Goal: Transaction & Acquisition: Obtain resource

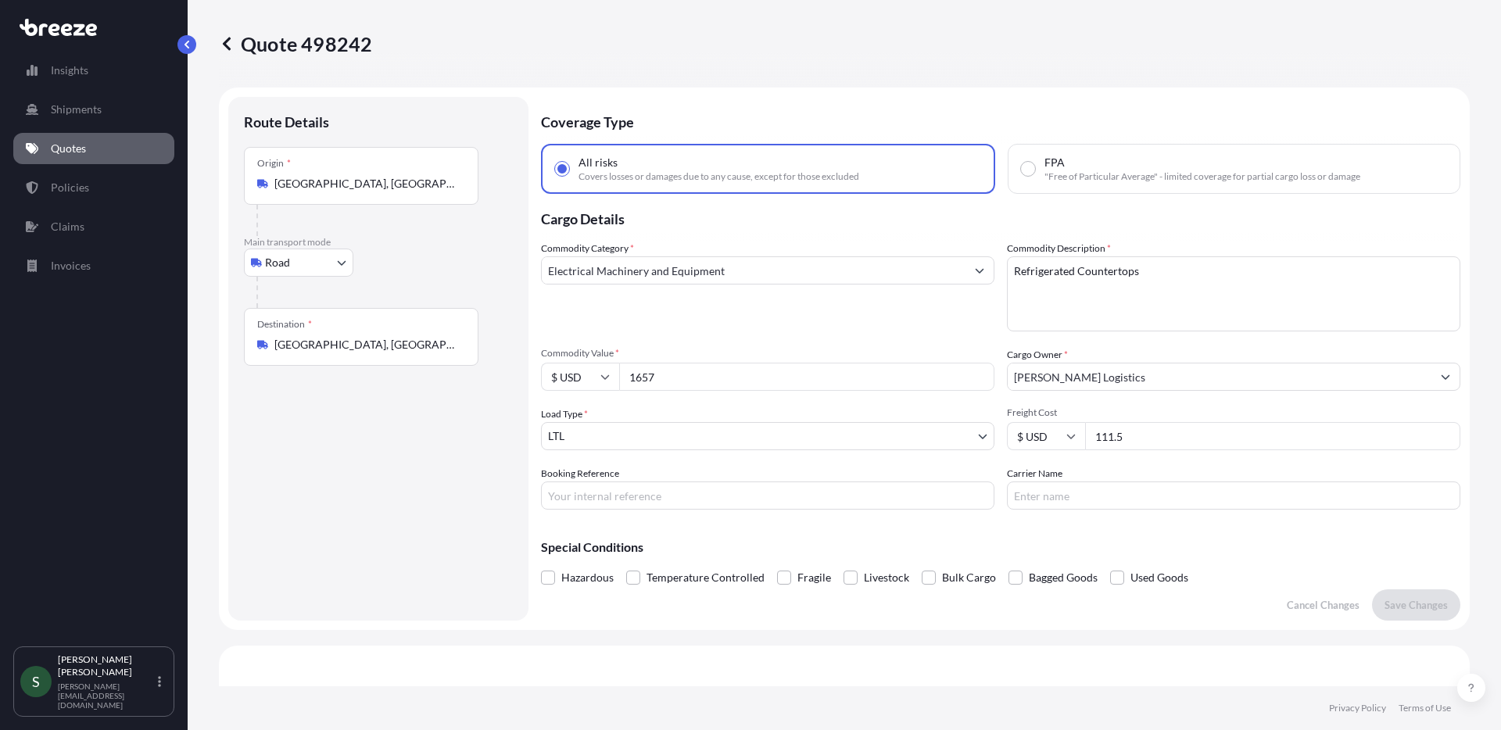
select select "Road"
select select "1"
click at [1113, 436] on input "111.5" at bounding box center [1272, 436] width 375 height 28
click at [1145, 441] on input "111.5" at bounding box center [1272, 436] width 375 height 28
type input "115.00"
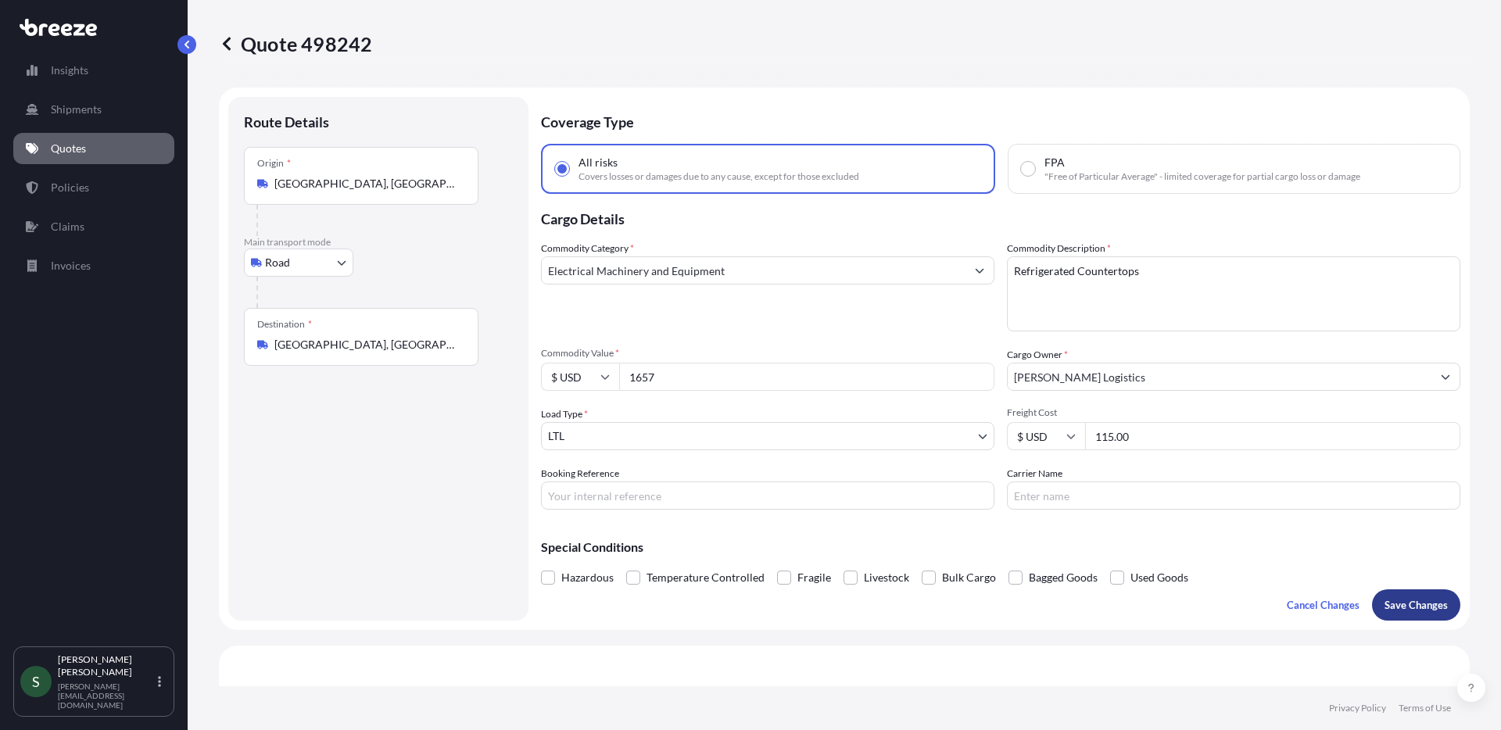
click at [1393, 614] on button "Save Changes" at bounding box center [1416, 605] width 88 height 31
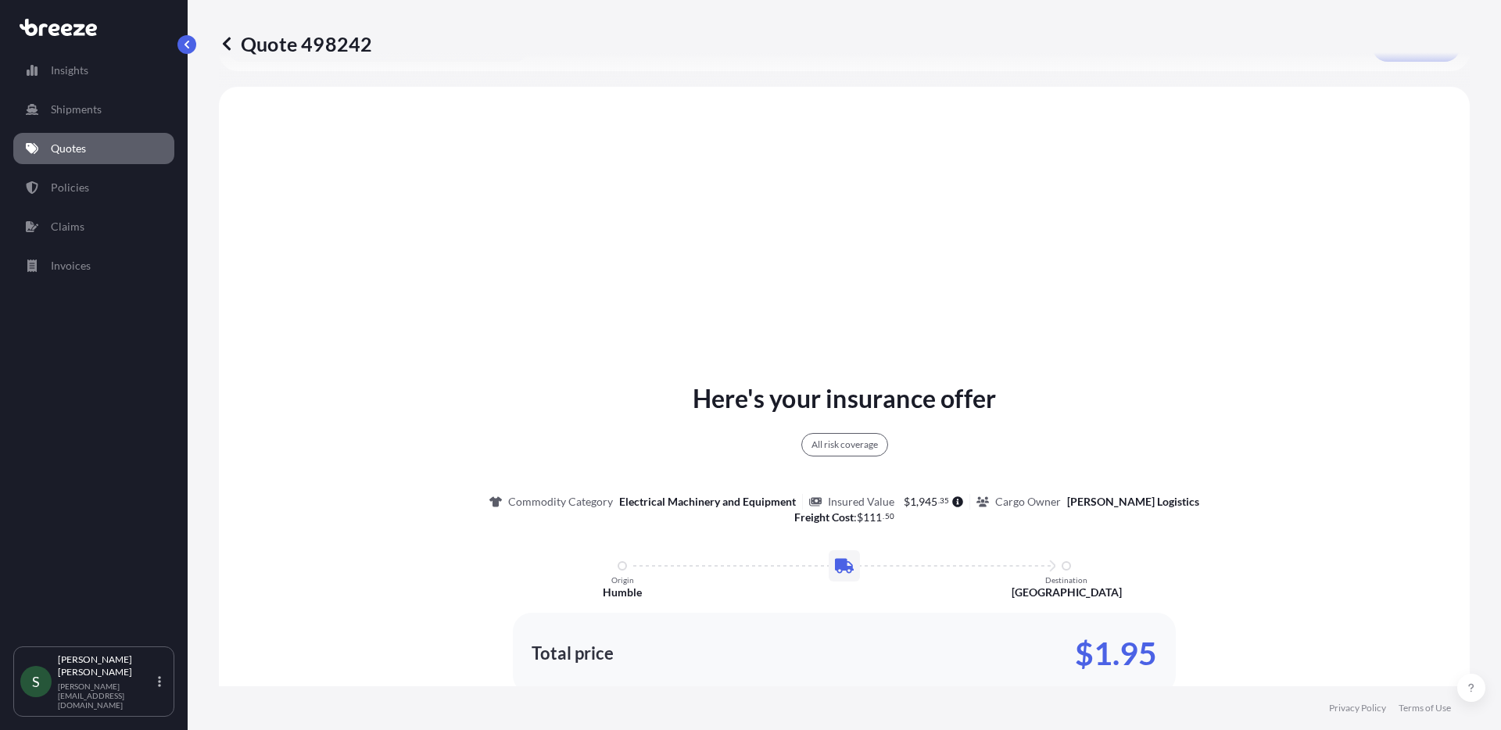
scroll to position [568, 0]
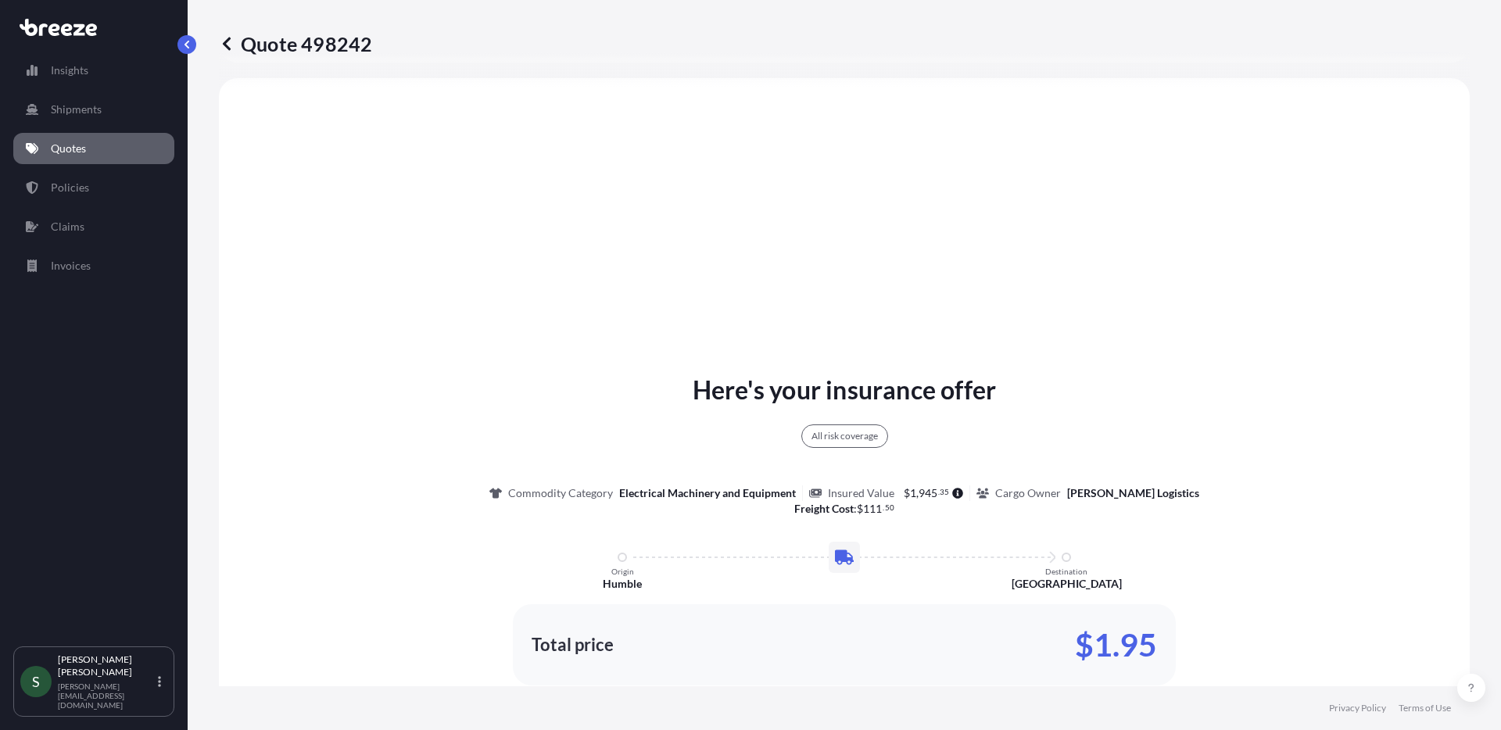
select select "Road"
select select "1"
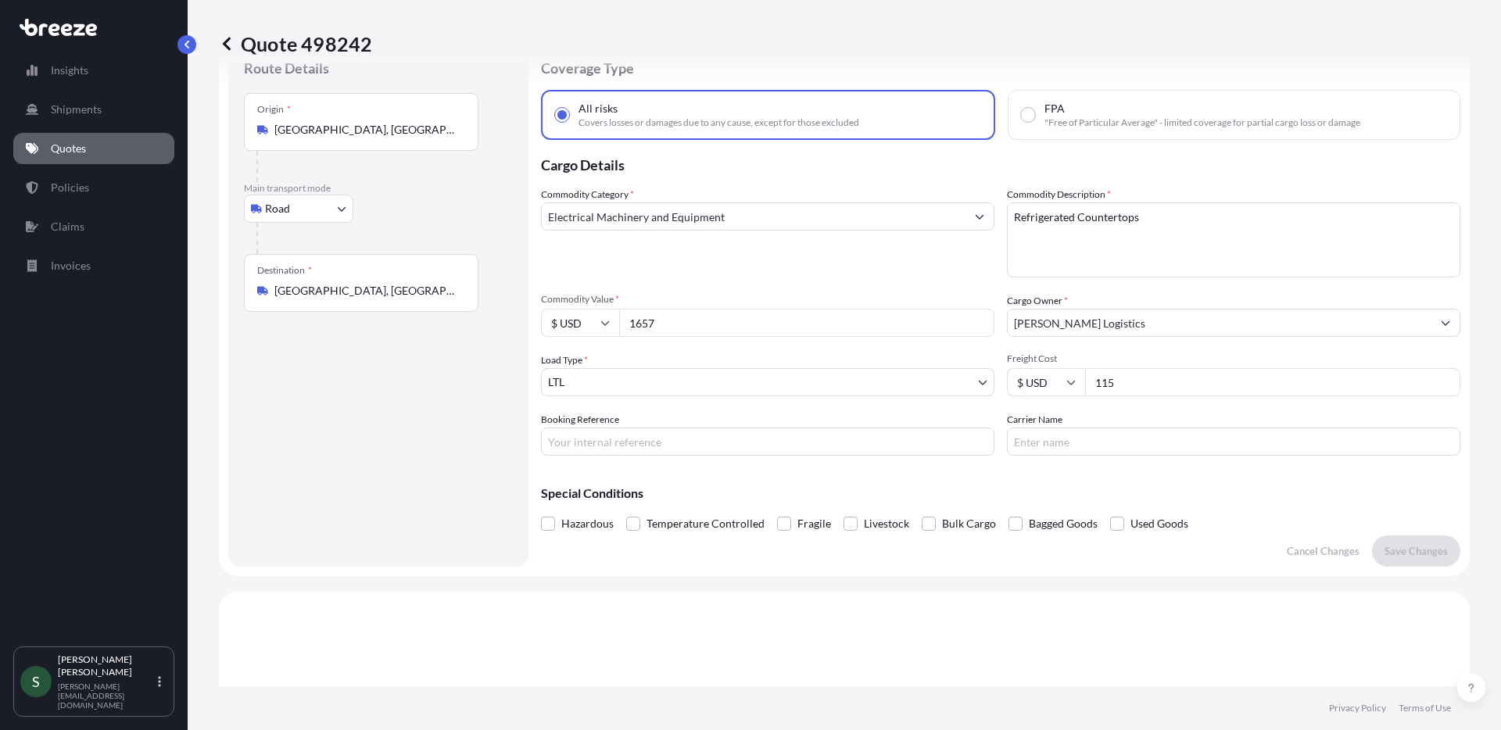
scroll to position [53, 0]
click at [1141, 381] on input "115" at bounding box center [1272, 383] width 375 height 28
type input "115.75"
click at [1421, 553] on p "Save Changes" at bounding box center [1416, 552] width 63 height 16
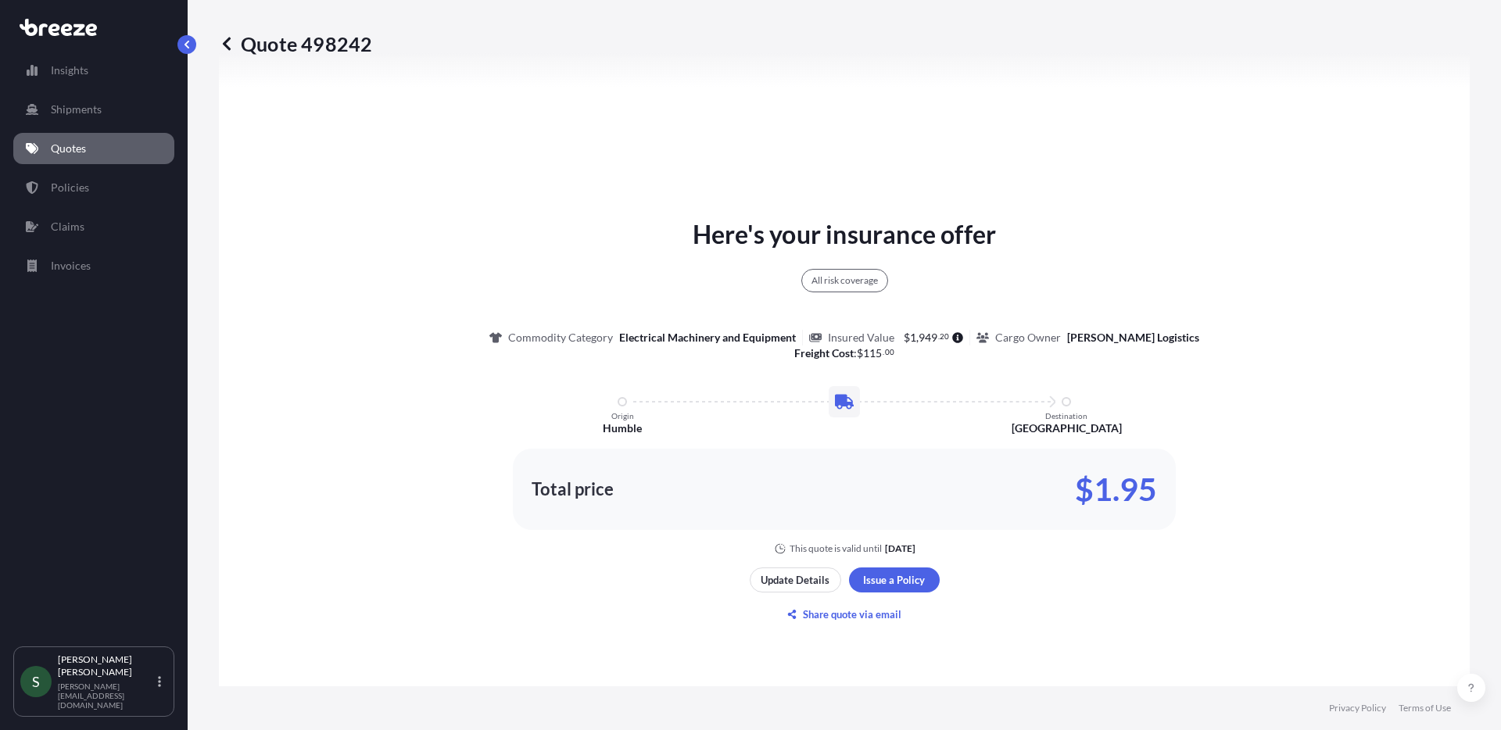
select select "Road"
select select "1"
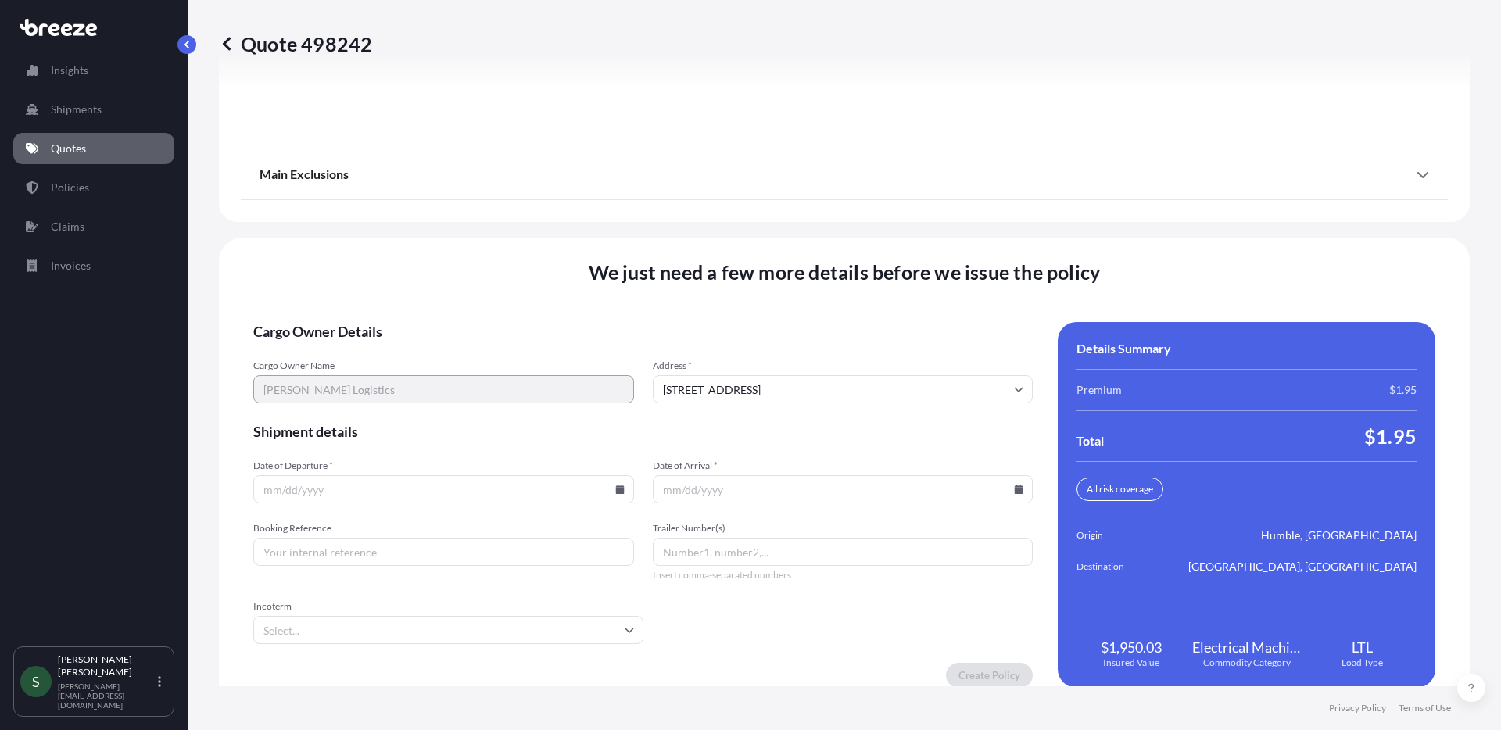
scroll to position [2000, 0]
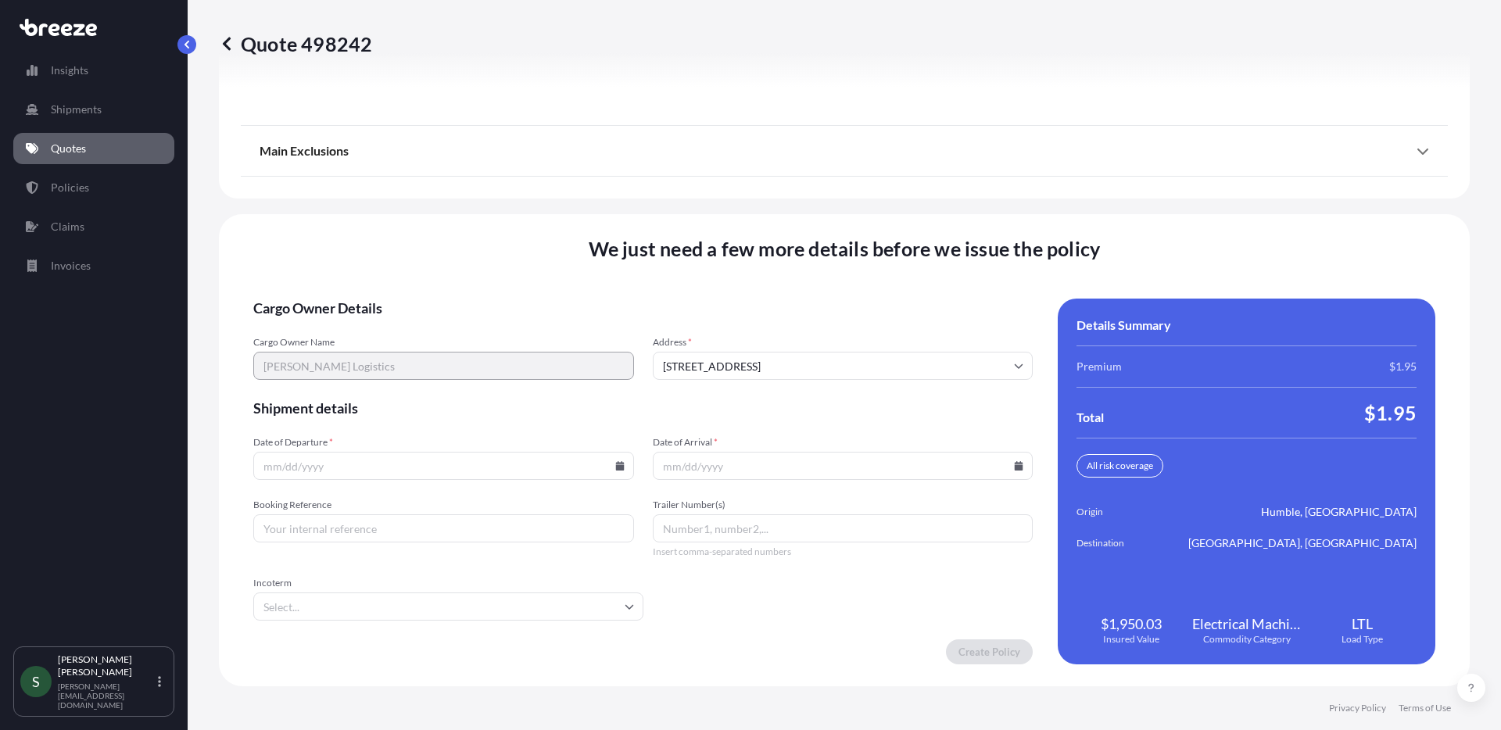
click at [613, 471] on input "Date of Departure *" at bounding box center [443, 466] width 381 height 28
click at [615, 465] on icon at bounding box center [619, 465] width 9 height 9
click at [470, 268] on button "5" at bounding box center [457, 265] width 25 height 25
type input "[DATE]"
click at [1015, 467] on icon at bounding box center [1019, 465] width 9 height 9
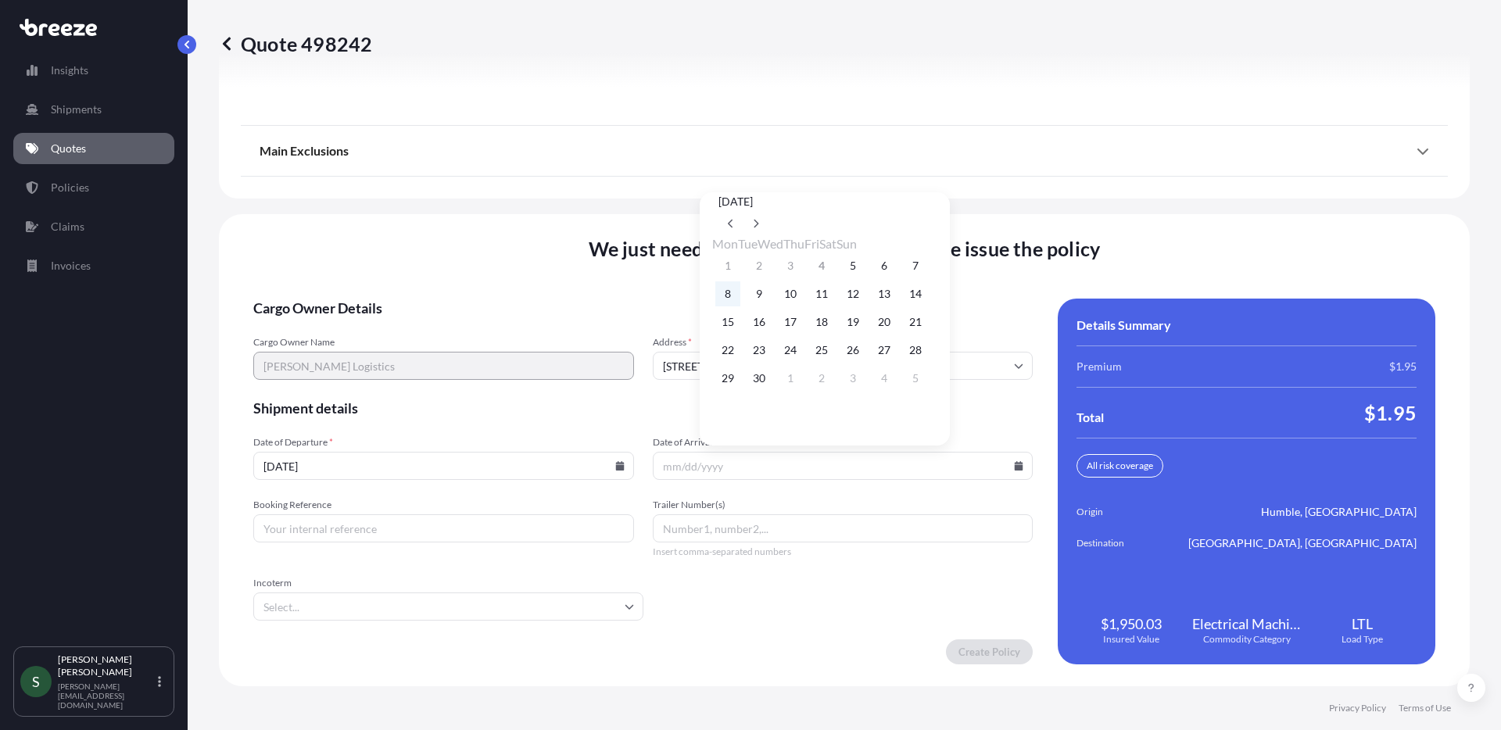
click at [733, 296] on button "8" at bounding box center [727, 293] width 25 height 25
type input "[DATE]"
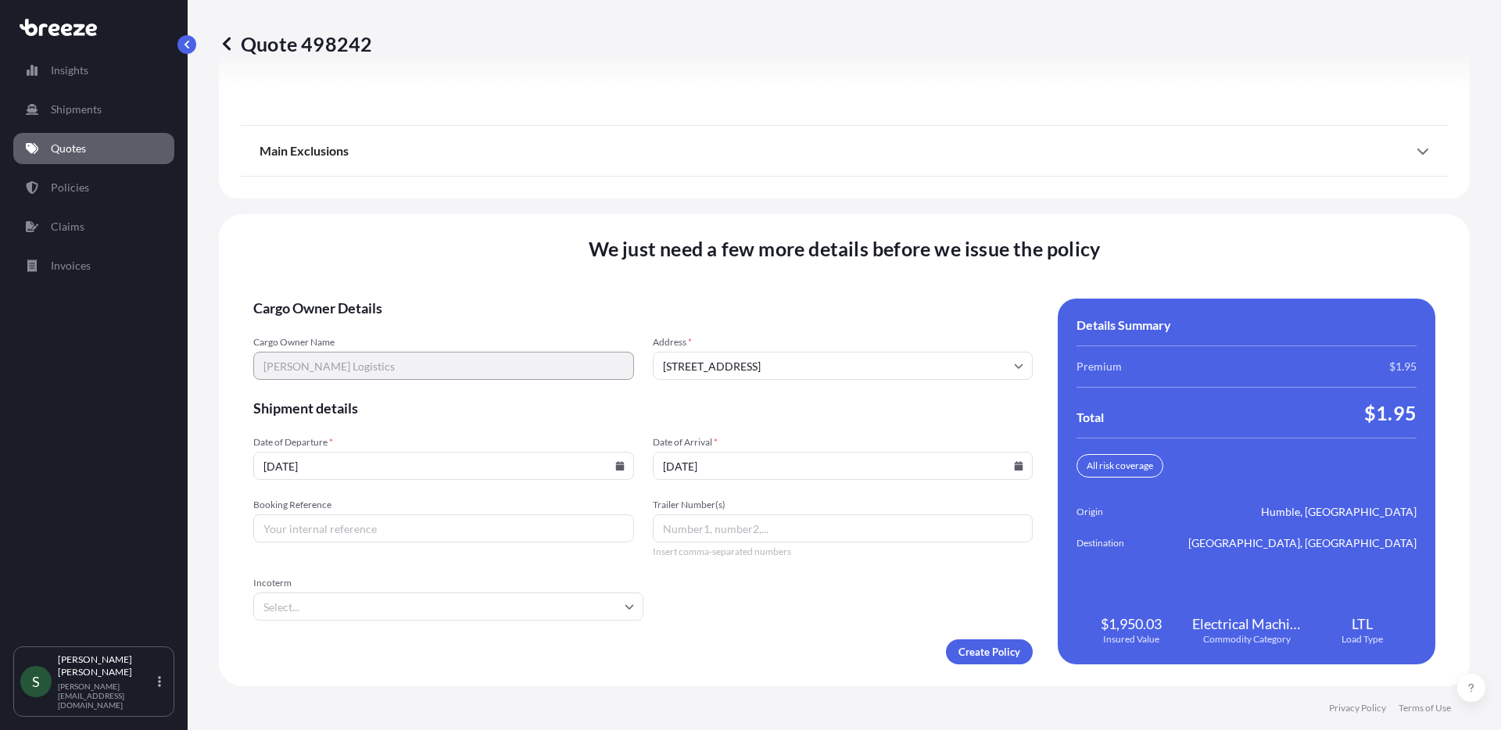
click at [475, 514] on input "Booking Reference" at bounding box center [443, 528] width 381 height 28
click at [447, 533] on input "Booking Reference" at bounding box center [443, 528] width 381 height 28
paste input "16439747"
type input "16439747"
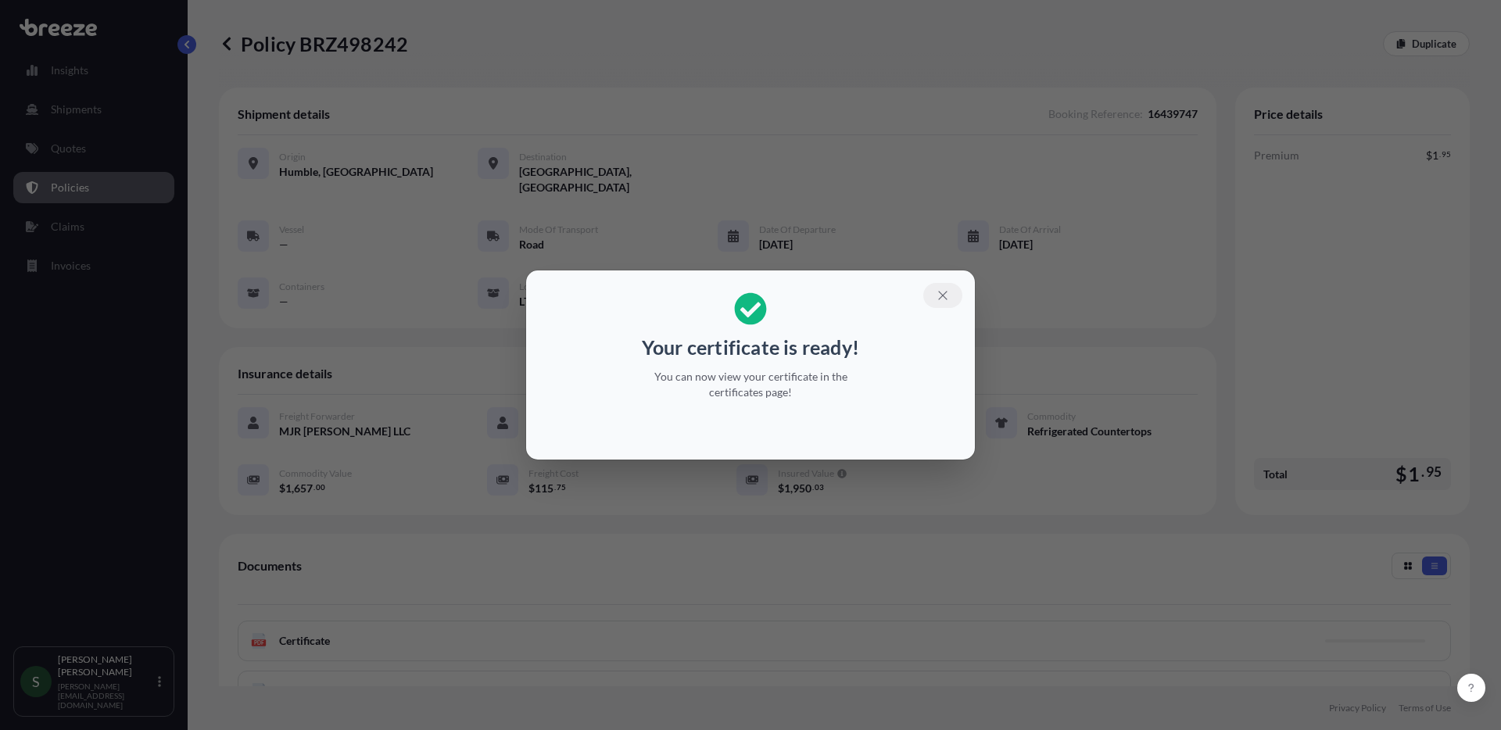
click at [936, 295] on icon "button" at bounding box center [943, 296] width 14 height 14
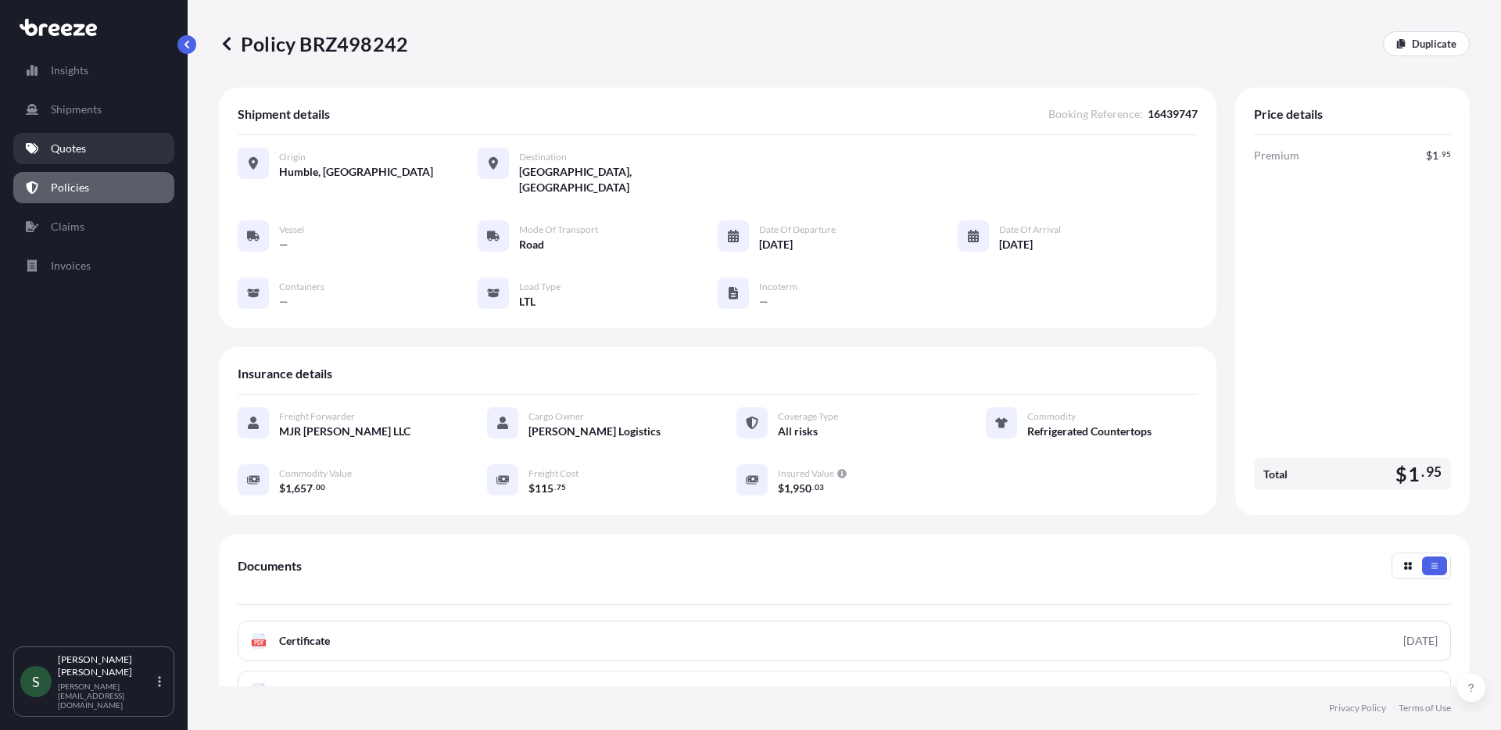
click at [83, 145] on p "Quotes" at bounding box center [68, 149] width 35 height 16
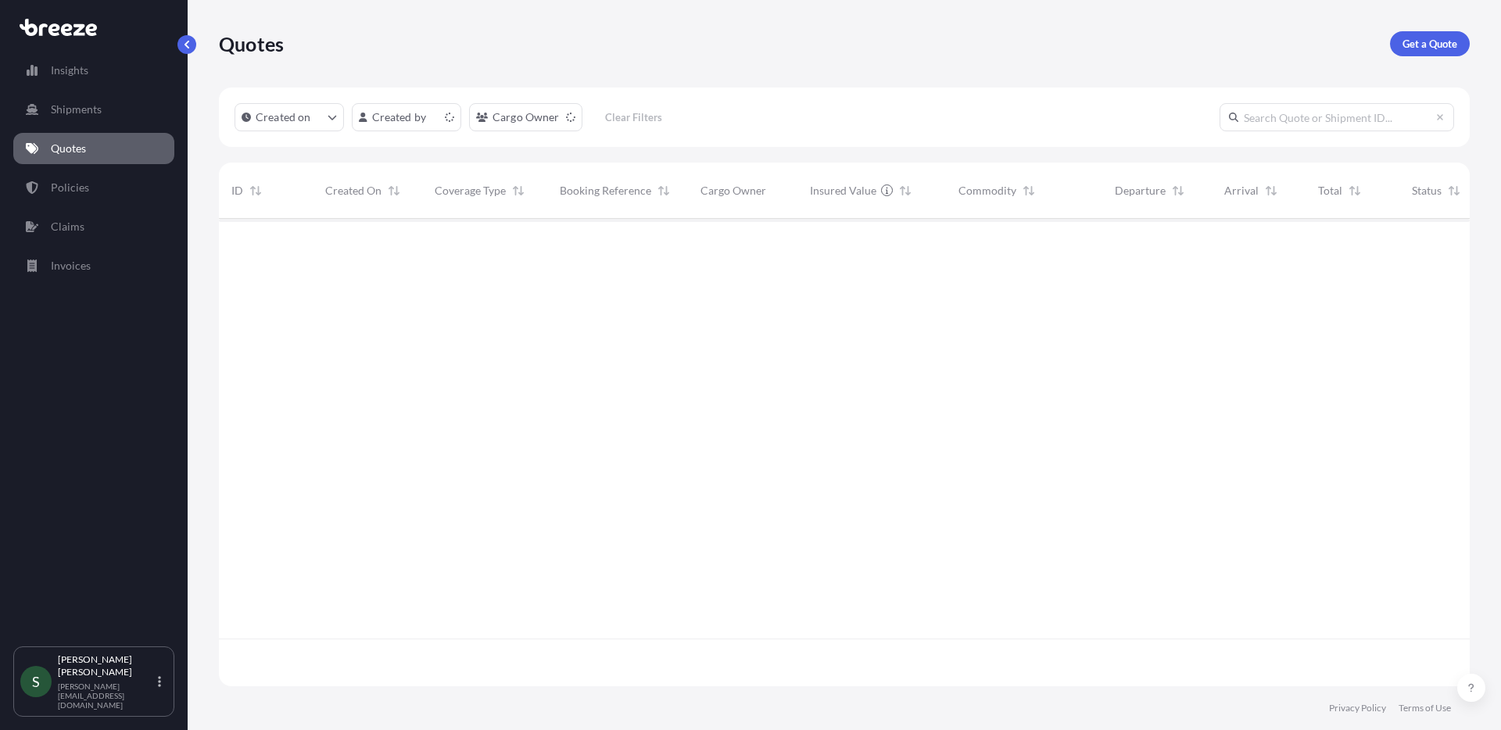
scroll to position [464, 1239]
click at [1435, 39] on p "Get a Quote" at bounding box center [1430, 44] width 55 height 16
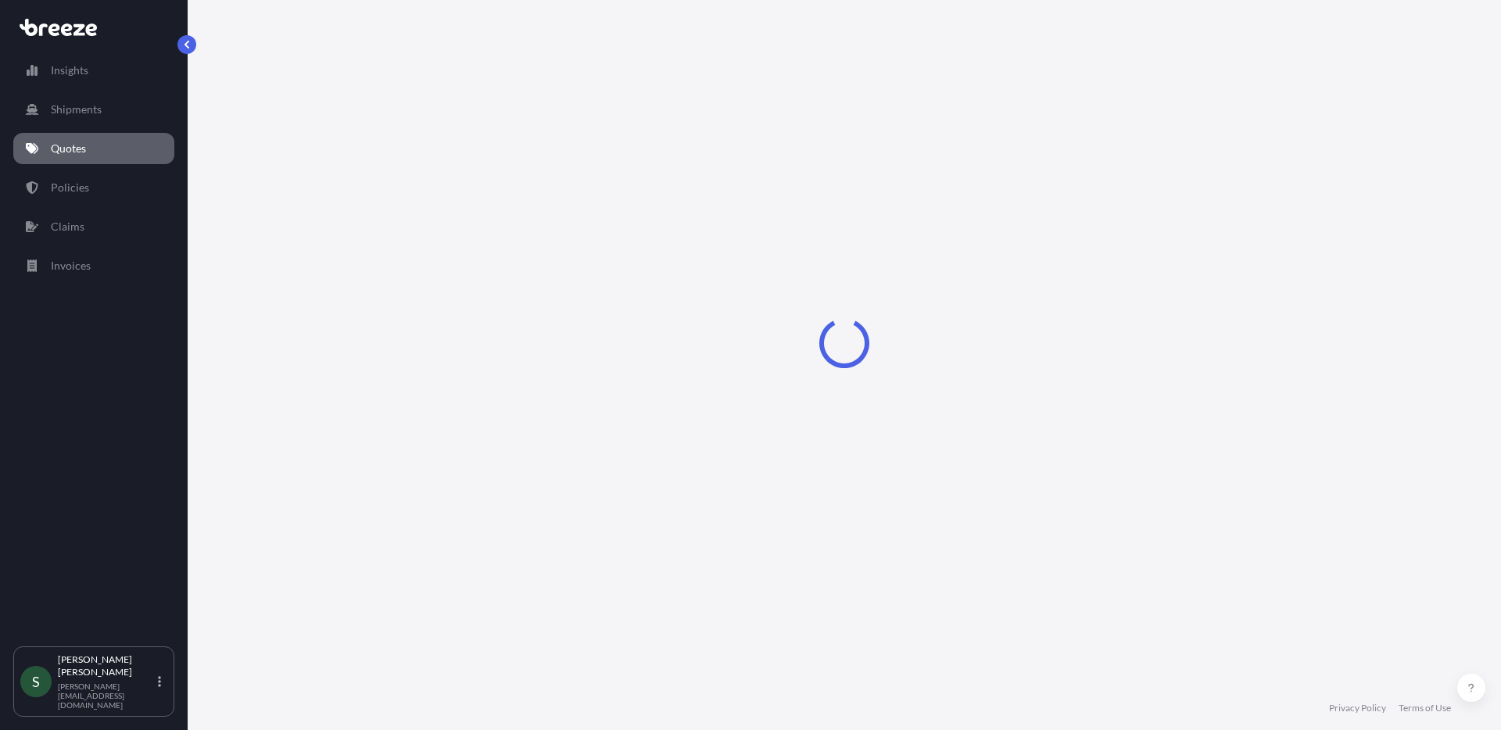
select select "Sea"
select select "1"
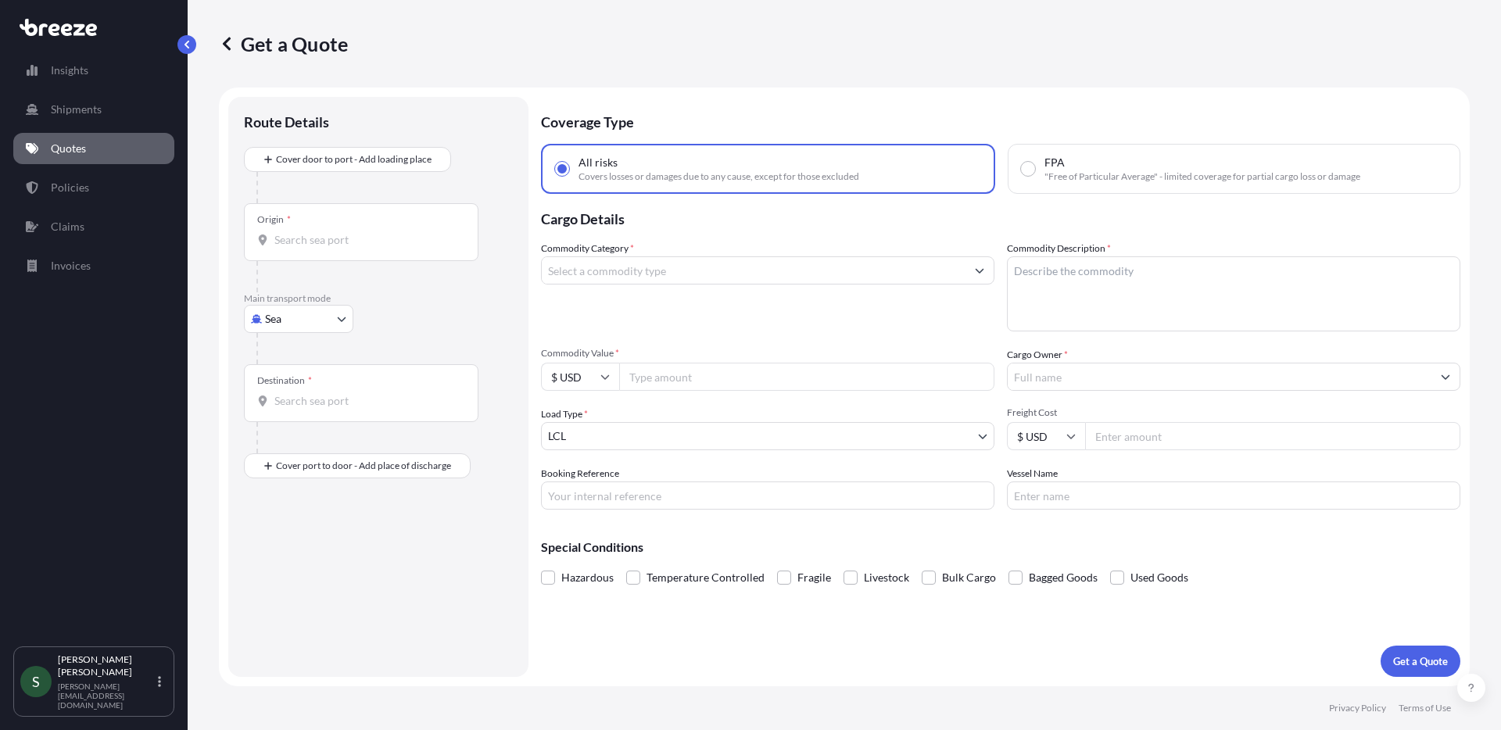
click at [328, 330] on body "Insights Shipments Quotes Policies Claims Invoices S [PERSON_NAME] [PERSON_NAME…" at bounding box center [750, 365] width 1501 height 730
click at [321, 403] on div "Road" at bounding box center [298, 416] width 97 height 28
select select "Road"
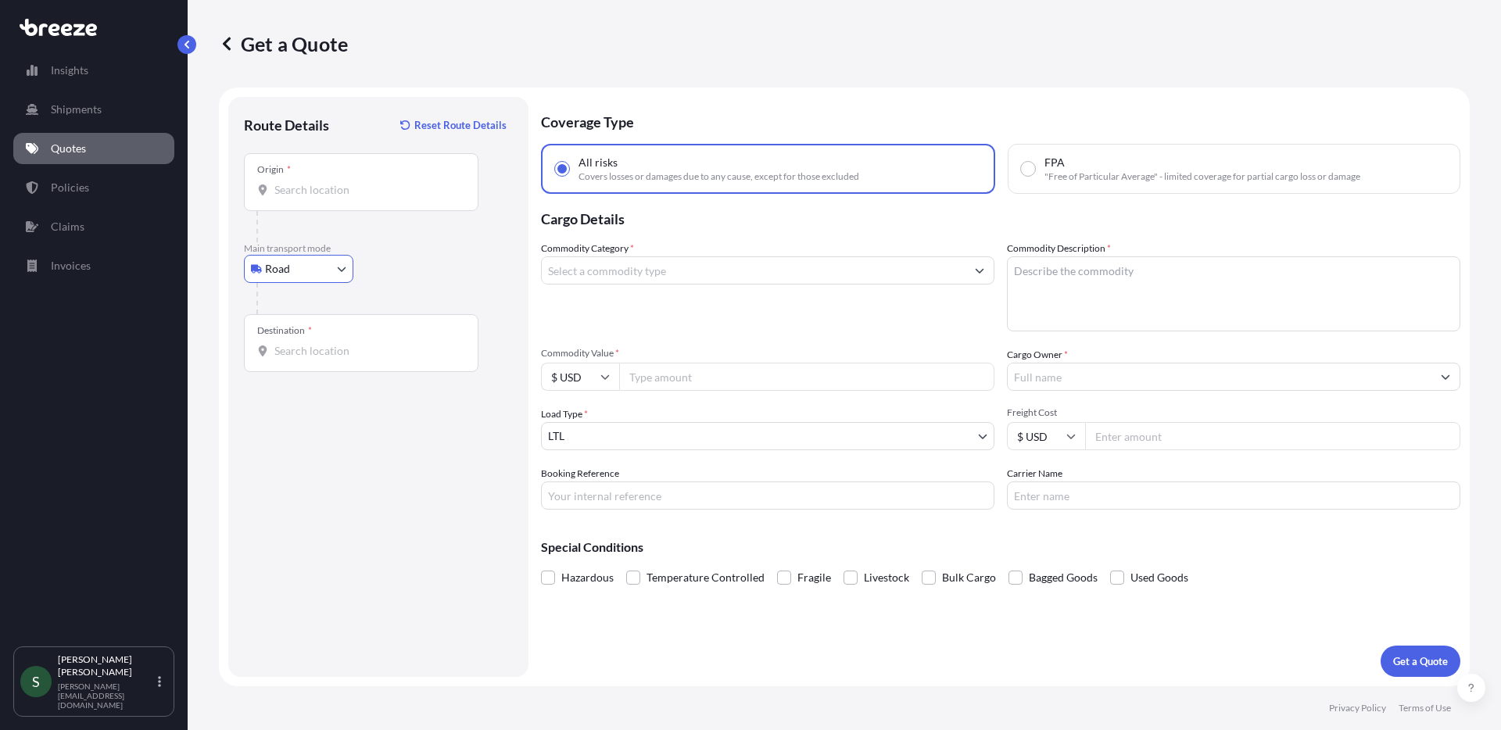
click at [336, 193] on input "Origin *" at bounding box center [366, 190] width 185 height 16
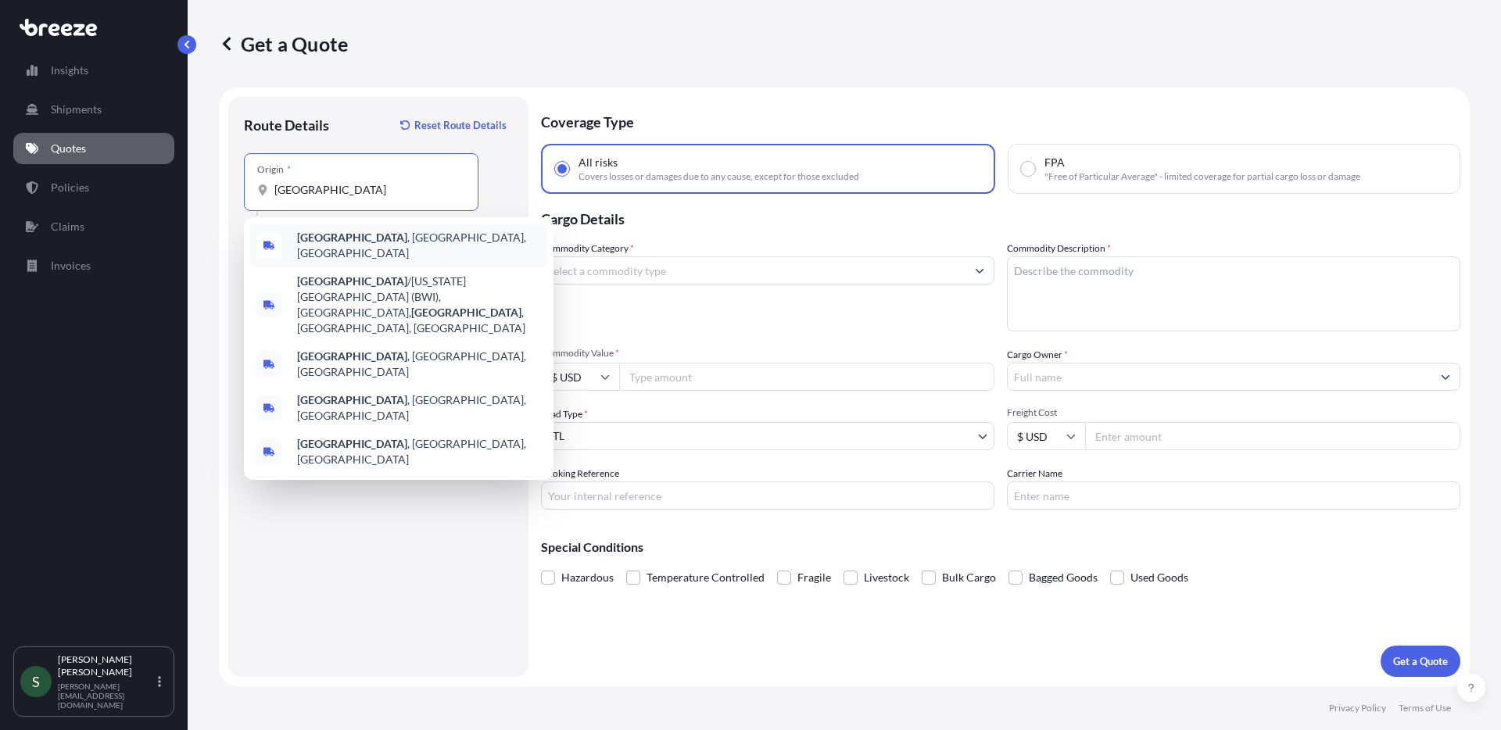
click at [376, 251] on div "[GEOGRAPHIC_DATA] , [GEOGRAPHIC_DATA], [GEOGRAPHIC_DATA]" at bounding box center [398, 246] width 297 height 44
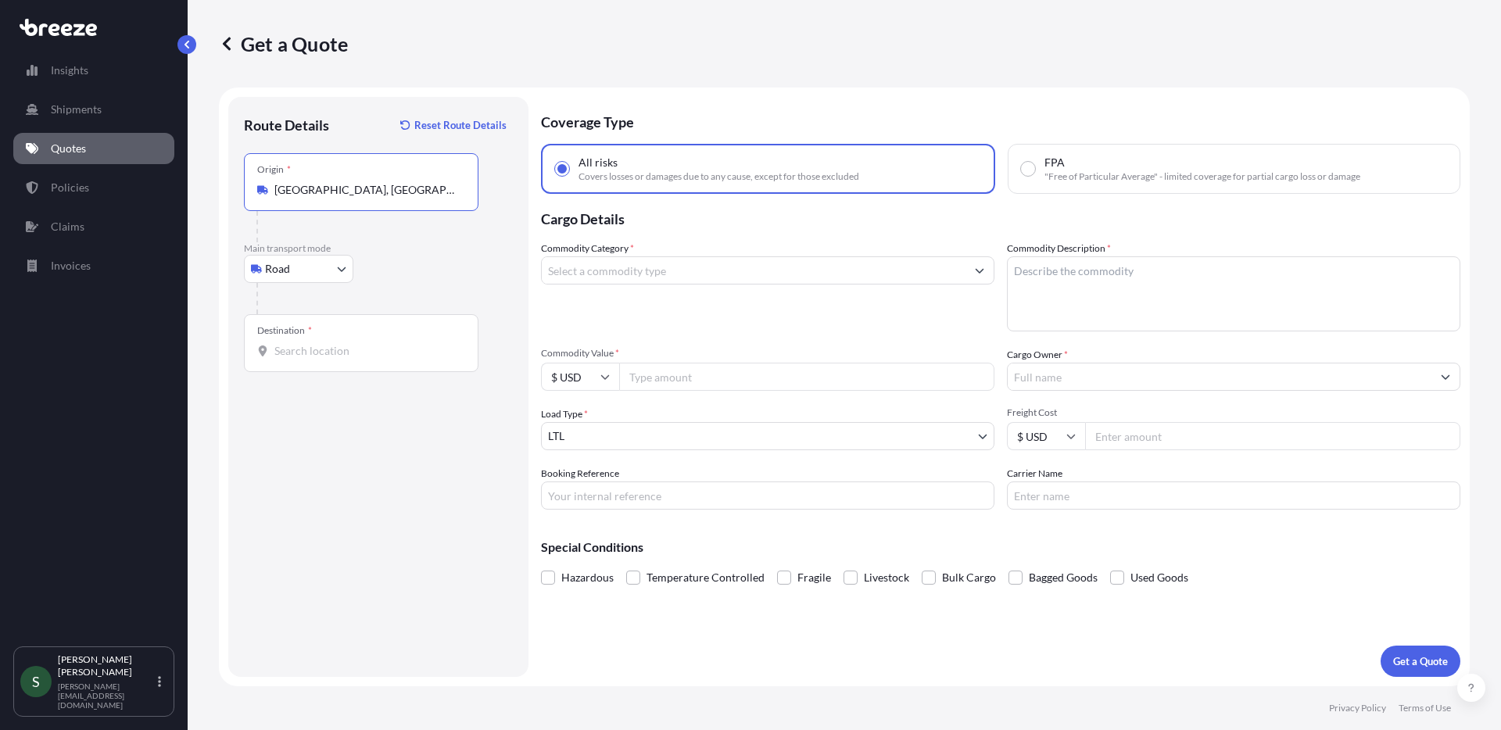
type input "[GEOGRAPHIC_DATA], [GEOGRAPHIC_DATA], [GEOGRAPHIC_DATA]"
click at [332, 360] on div "Destination *" at bounding box center [361, 343] width 235 height 58
click at [332, 359] on input "Destination *" at bounding box center [366, 351] width 185 height 16
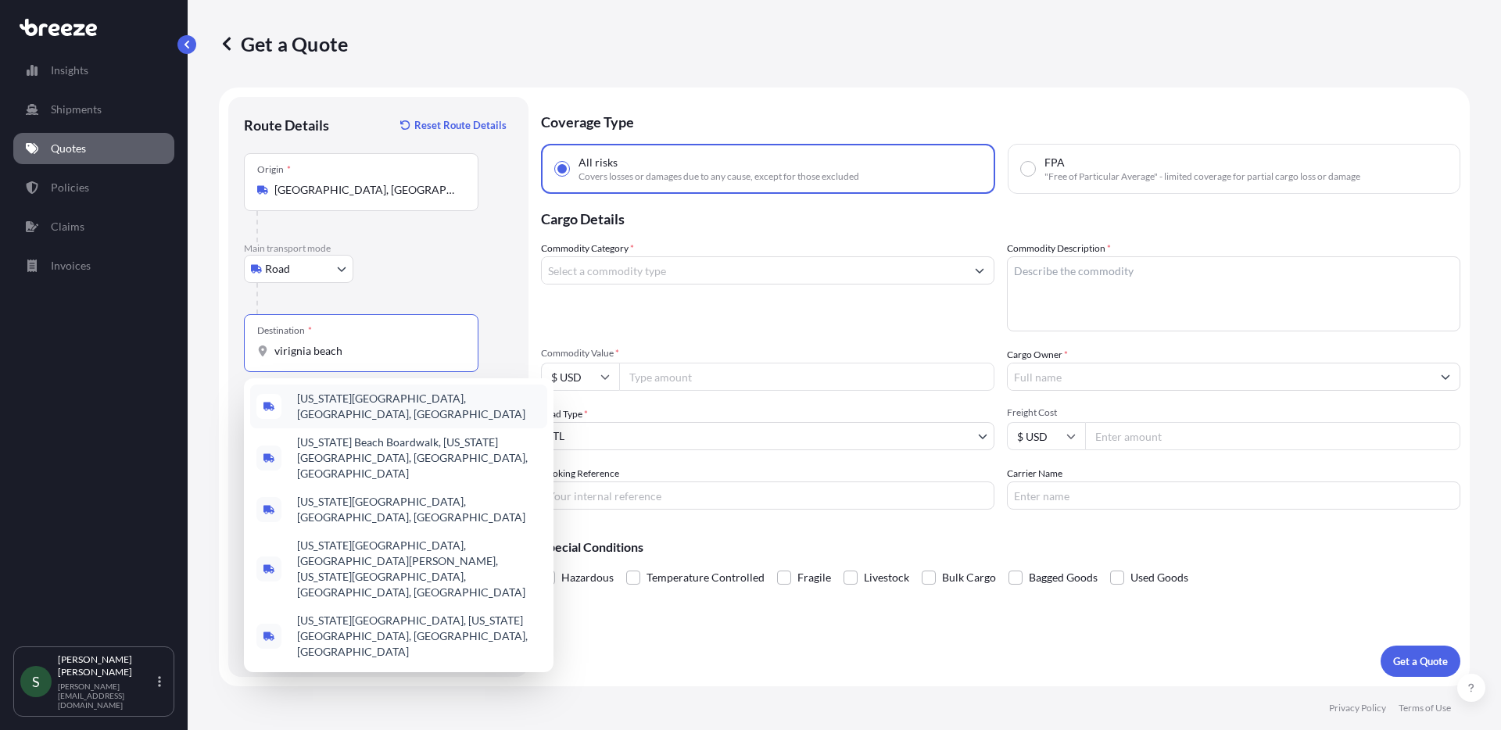
click at [408, 403] on span "[US_STATE][GEOGRAPHIC_DATA], [GEOGRAPHIC_DATA], [GEOGRAPHIC_DATA]" at bounding box center [419, 406] width 244 height 31
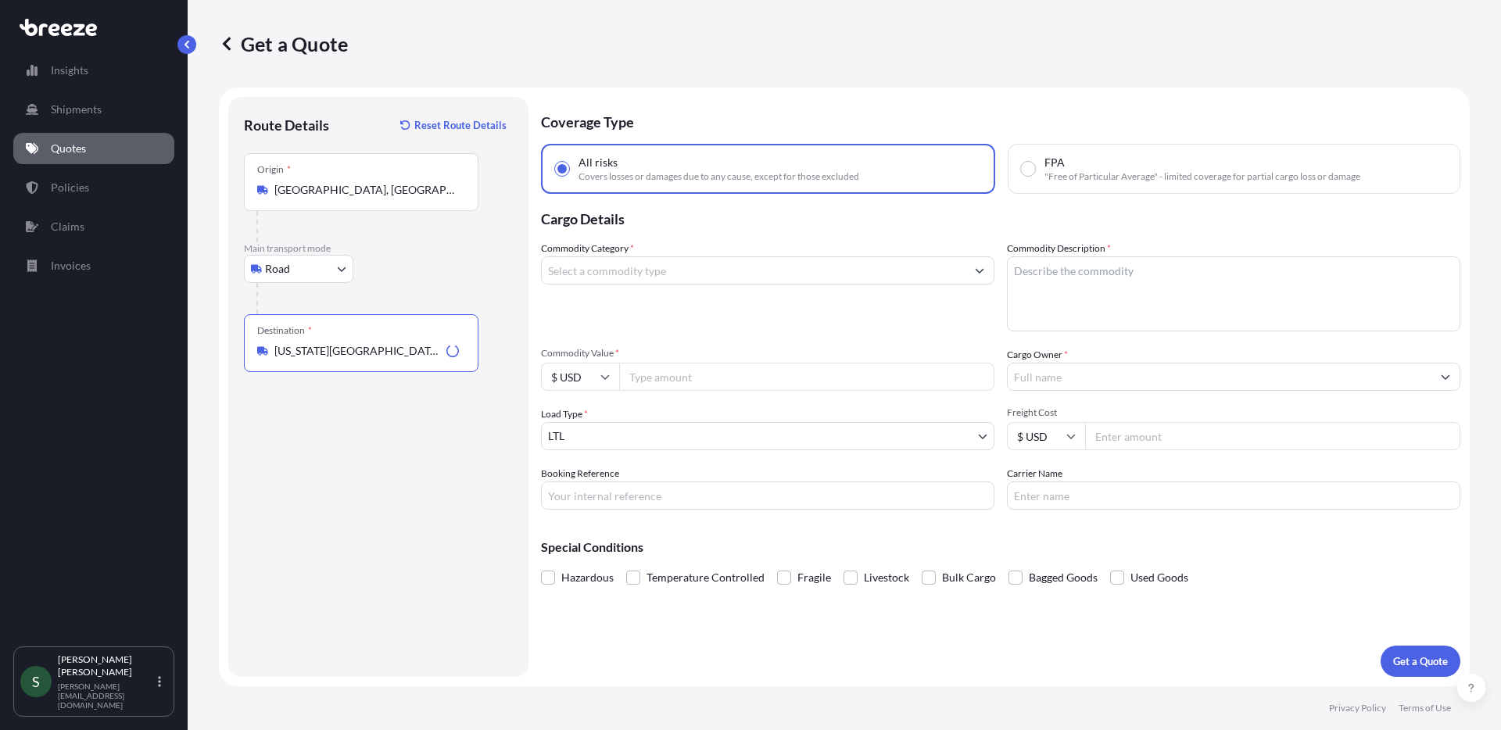
type input "[US_STATE][GEOGRAPHIC_DATA], [GEOGRAPHIC_DATA], [GEOGRAPHIC_DATA]"
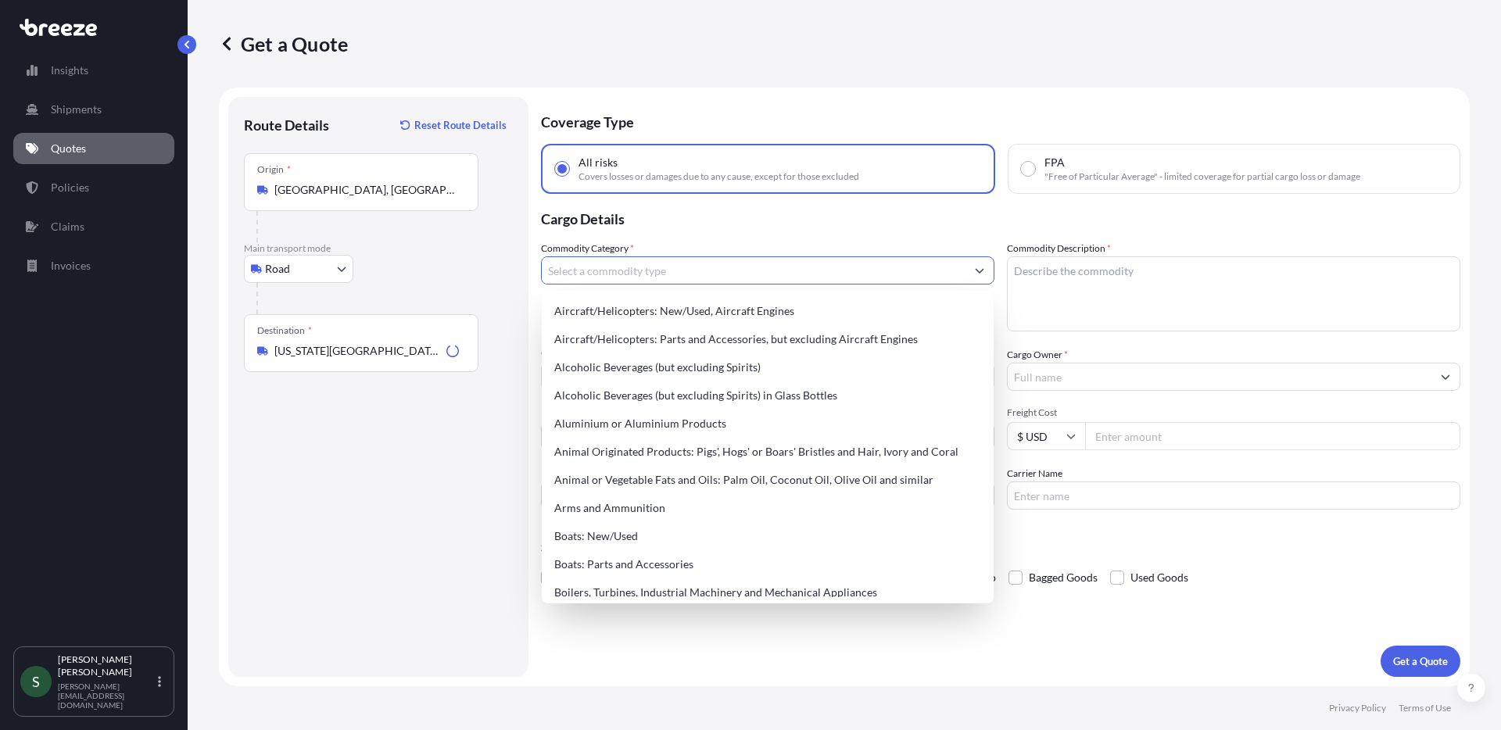
click at [632, 274] on input "Commodity Category *" at bounding box center [754, 270] width 424 height 28
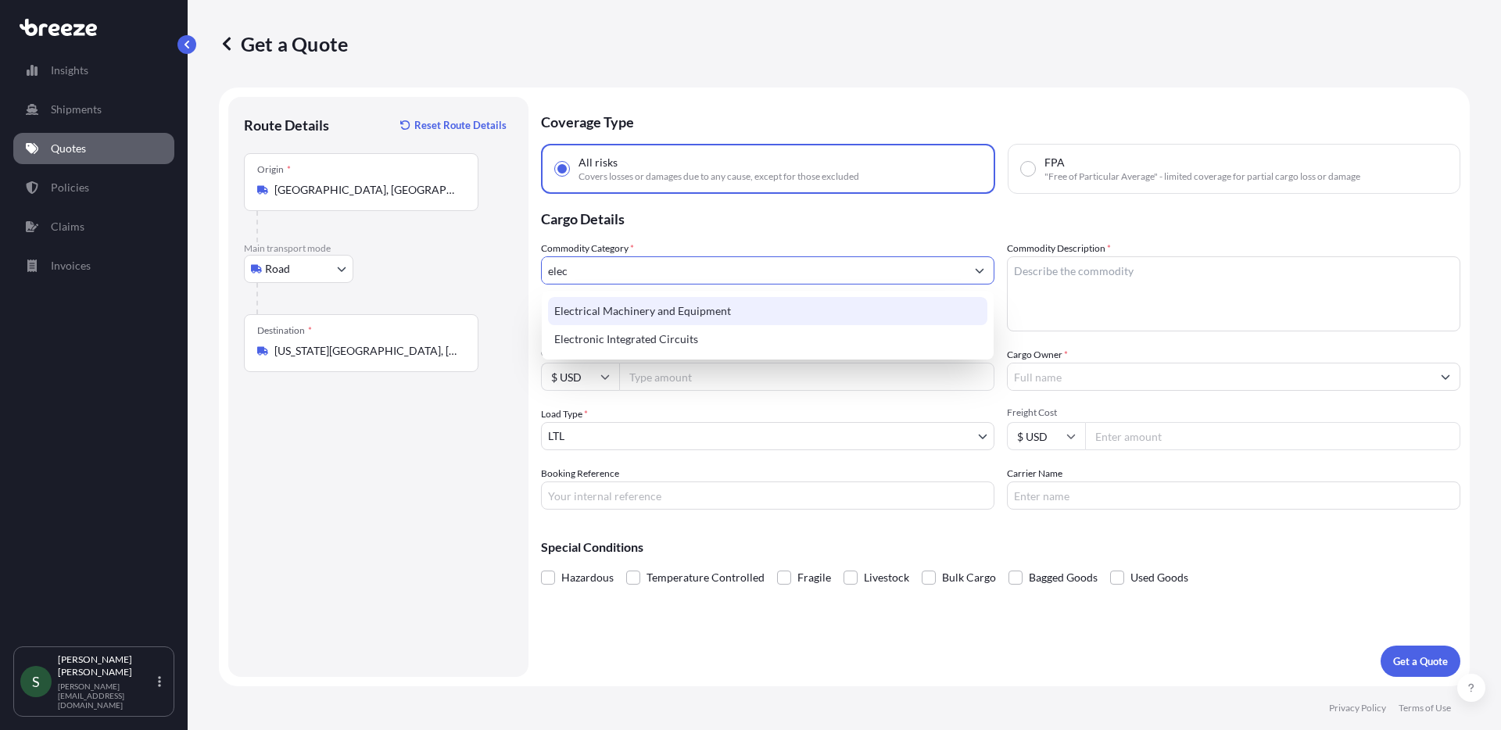
click at [703, 310] on div "Electrical Machinery and Equipment" at bounding box center [767, 311] width 439 height 28
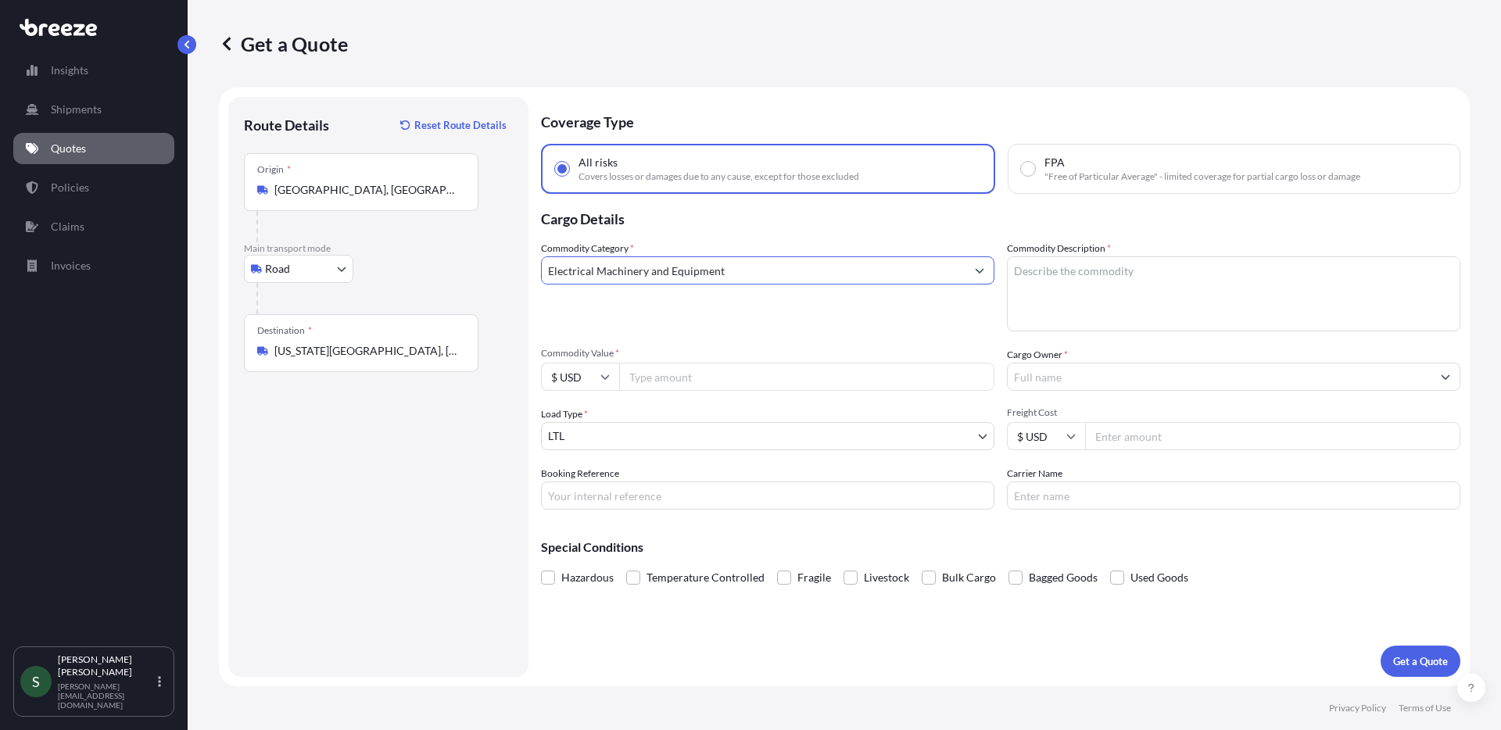
type input "Electrical Machinery and Equipment"
click at [1077, 278] on textarea "Commodity Description *" at bounding box center [1233, 293] width 453 height 75
type textarea "Washer"
click at [783, 382] on input "Commodity Value *" at bounding box center [806, 377] width 375 height 28
click at [680, 371] on input "Commodity Value *" at bounding box center [806, 377] width 375 height 28
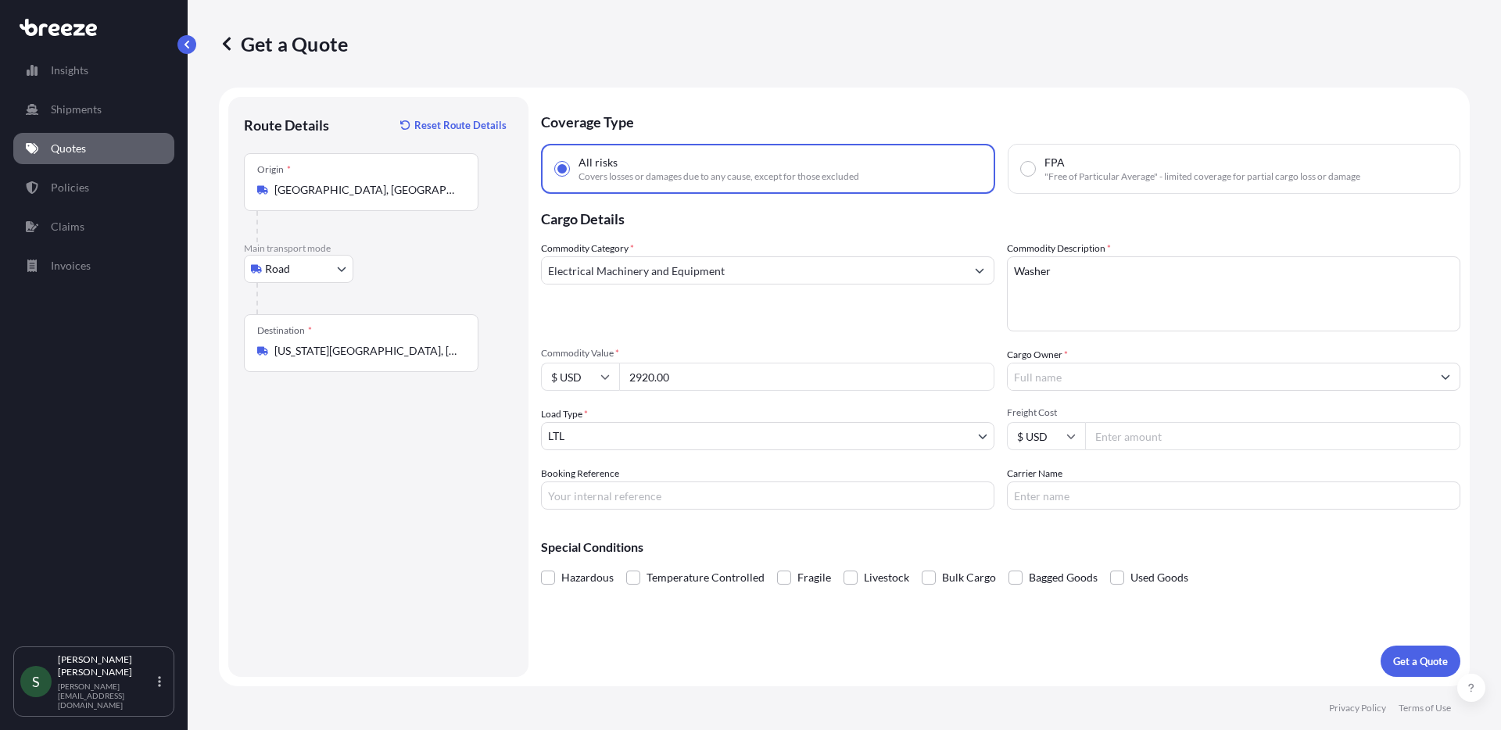
type input "2920.00"
click at [1116, 371] on input "Cargo Owner *" at bounding box center [1220, 377] width 424 height 28
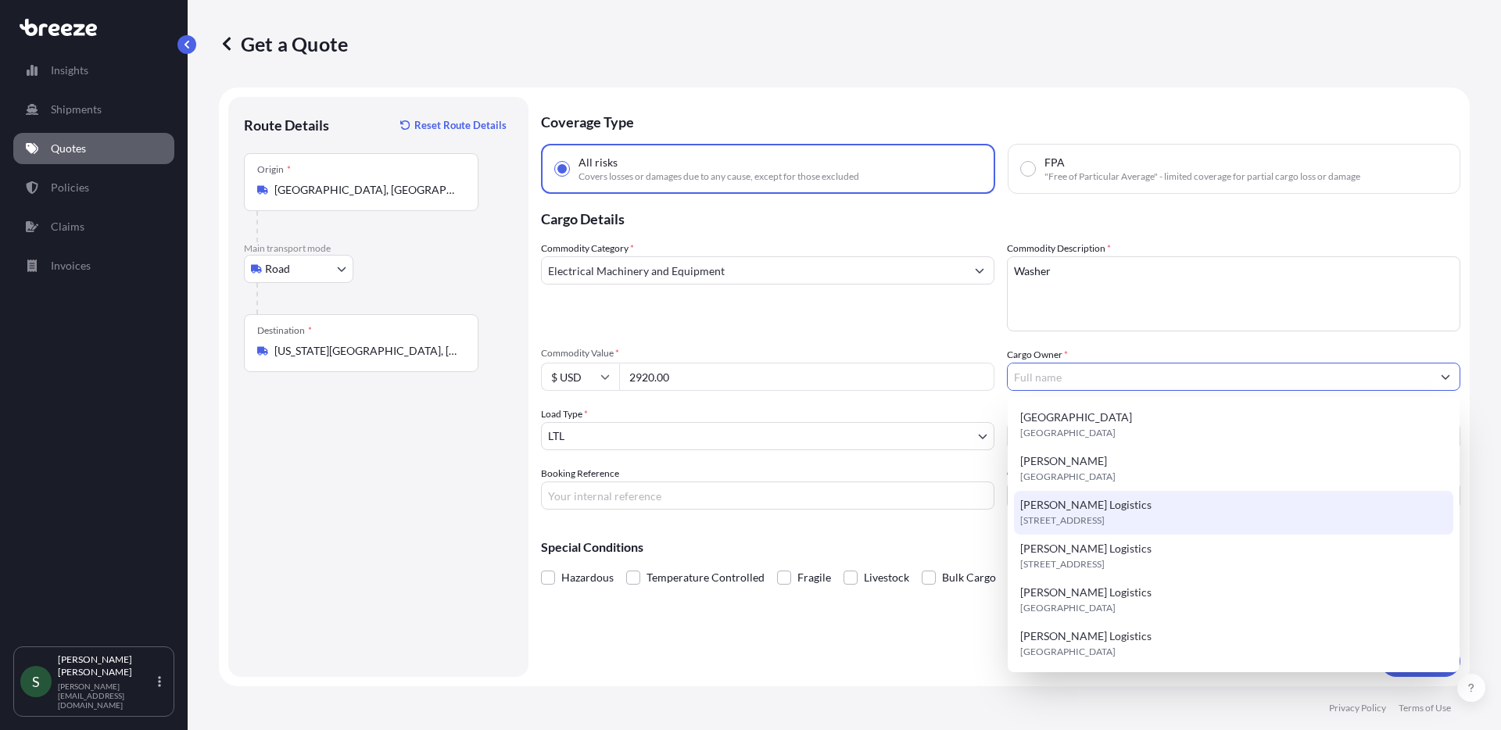
click at [1119, 508] on div "[PERSON_NAME] Logistics [STREET_ADDRESS]" at bounding box center [1233, 513] width 439 height 44
type input "[PERSON_NAME] Logistics"
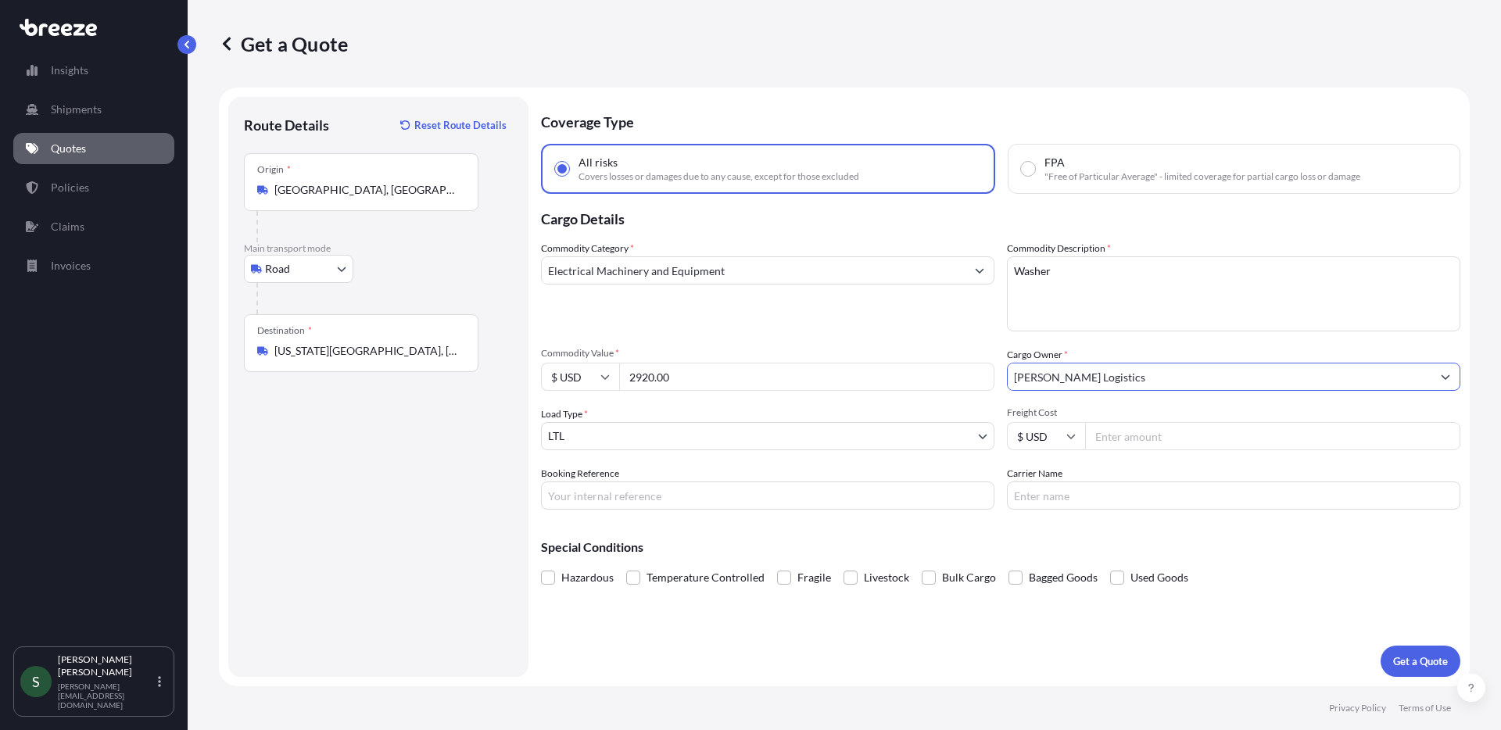
click at [1169, 430] on input "Freight Cost" at bounding box center [1272, 436] width 375 height 28
click at [1426, 663] on p "Get a Quote" at bounding box center [1420, 662] width 55 height 16
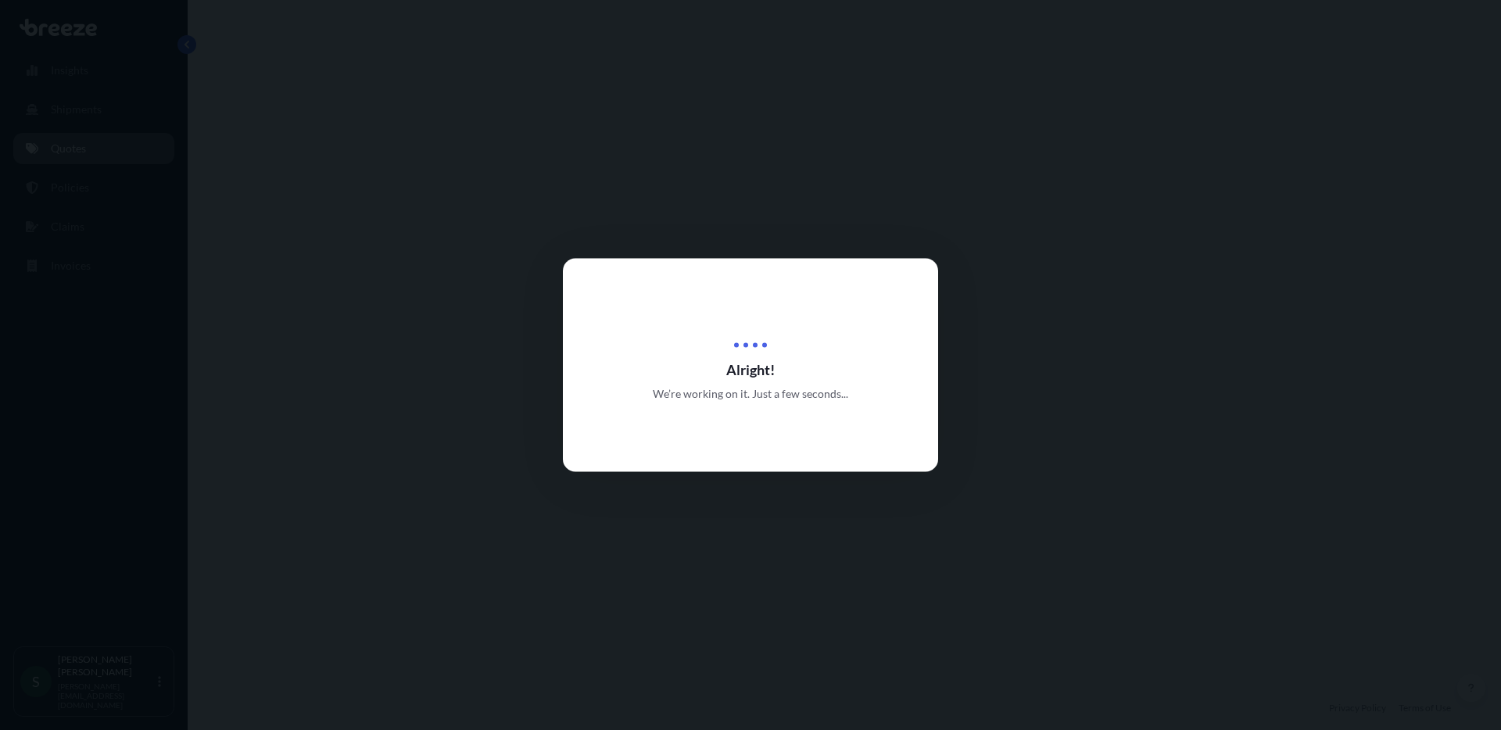
select select "Road"
select select "1"
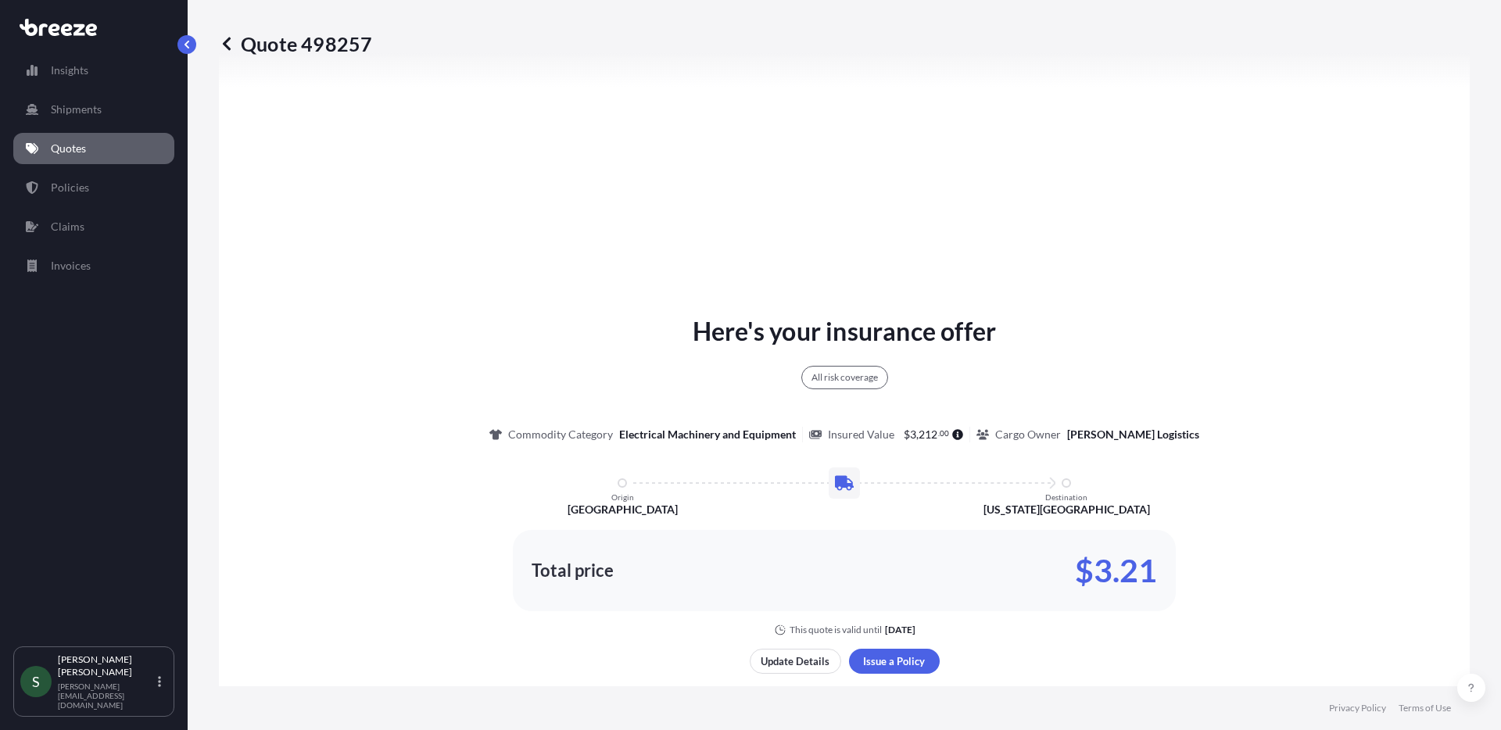
scroll to position [657, 0]
